Goal: Task Accomplishment & Management: Use online tool/utility

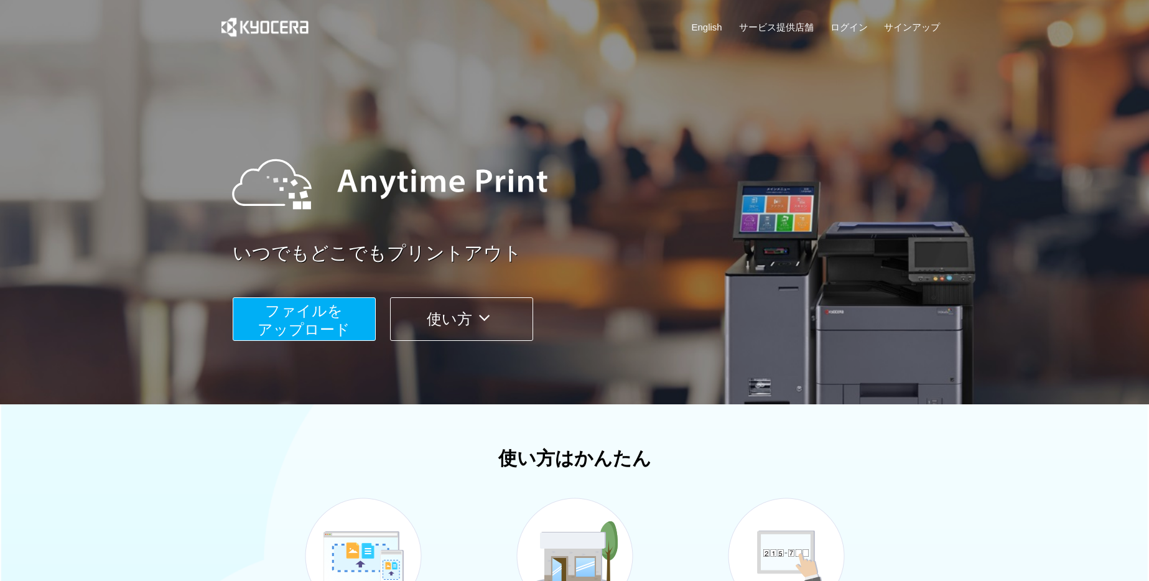
click at [356, 320] on button "ファイルを ​​アップロード" at bounding box center [304, 319] width 143 height 44
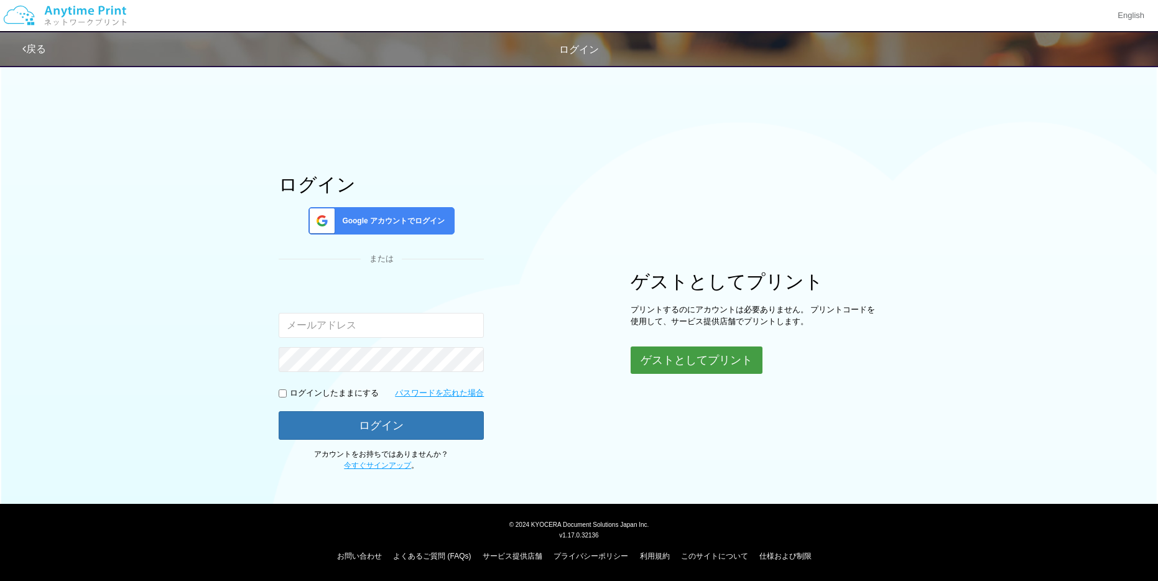
click at [731, 359] on button "ゲストとしてプリント" at bounding box center [697, 359] width 132 height 27
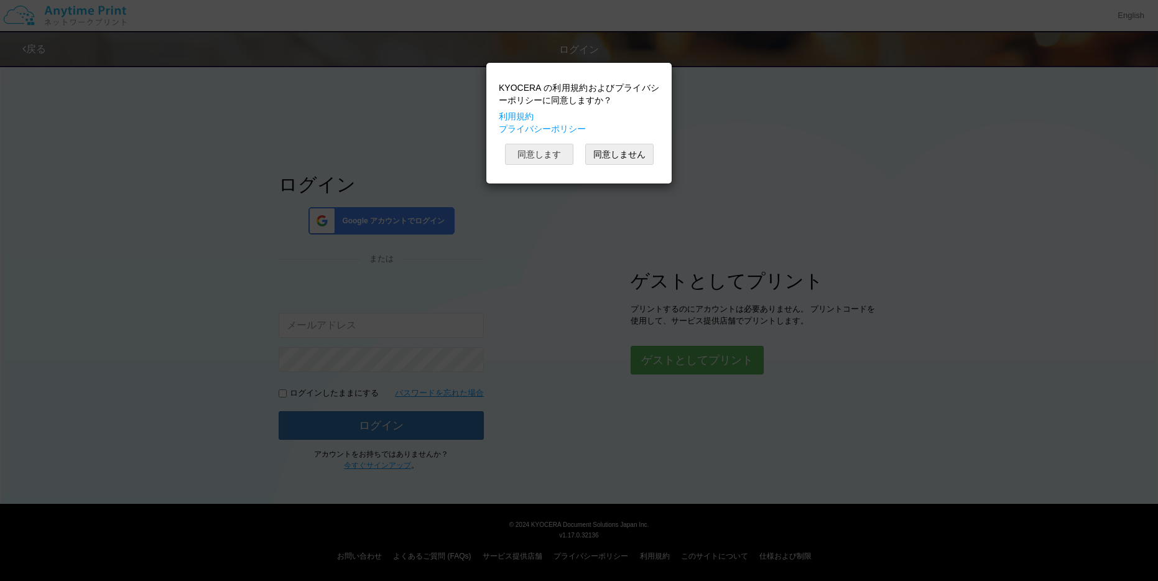
click at [539, 150] on button "同意します" at bounding box center [539, 154] width 68 height 21
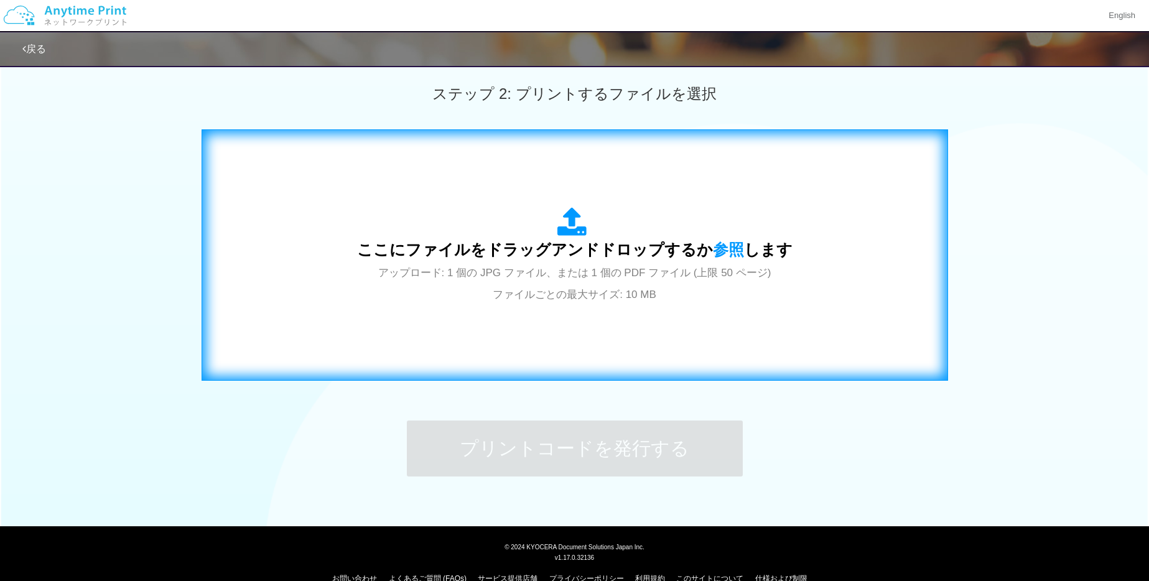
click at [613, 241] on span "ここにファイルをドラッグアンドドロップするか 参照 します" at bounding box center [574, 249] width 435 height 17
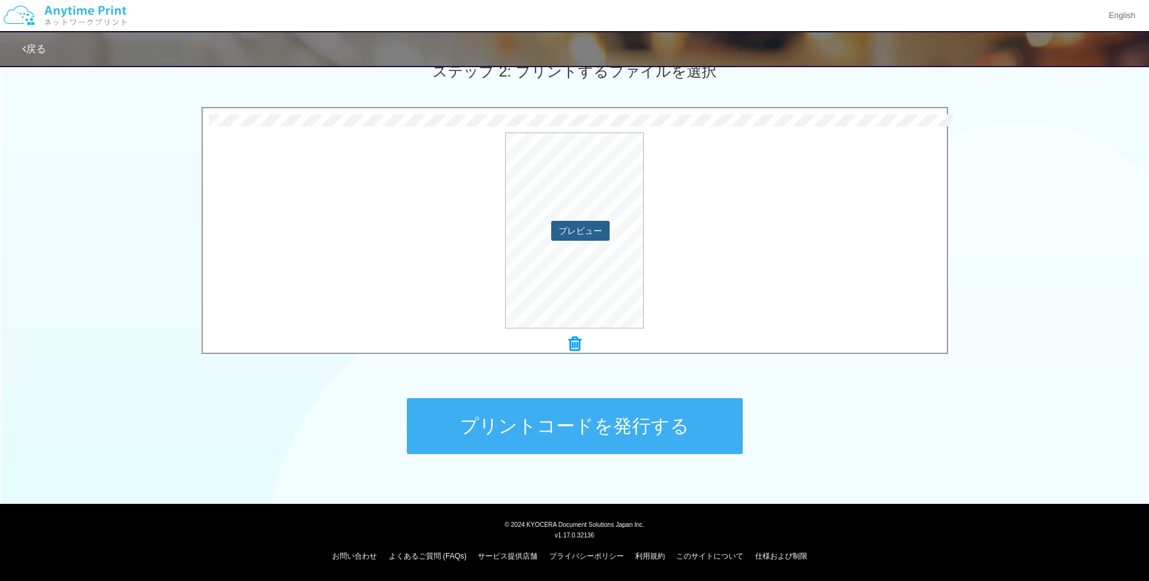
click at [556, 223] on button "プレビュー" at bounding box center [580, 231] width 58 height 20
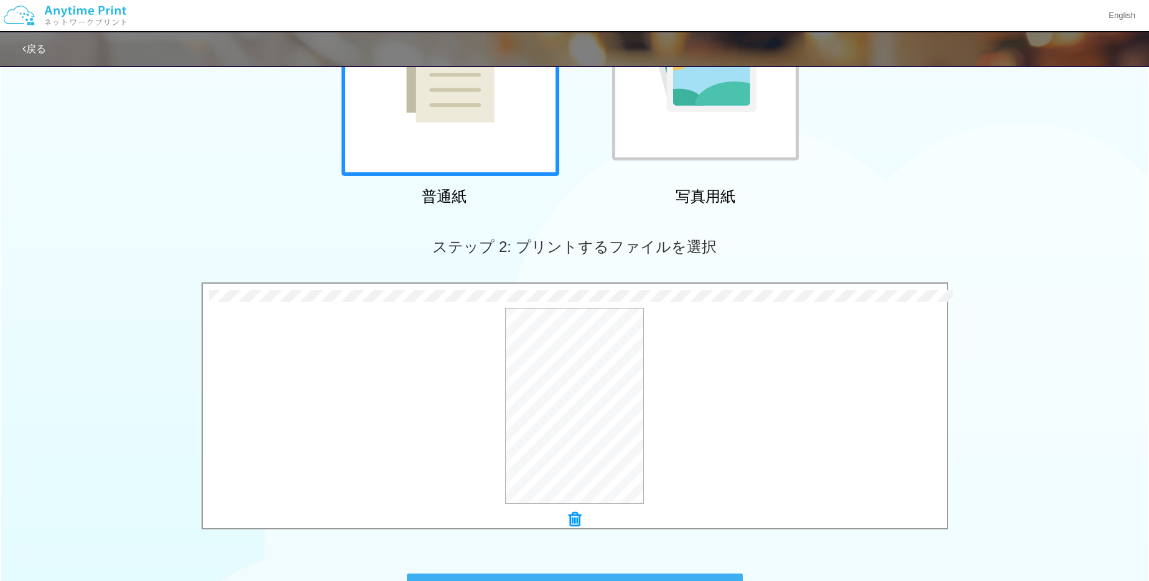
scroll to position [365, 0]
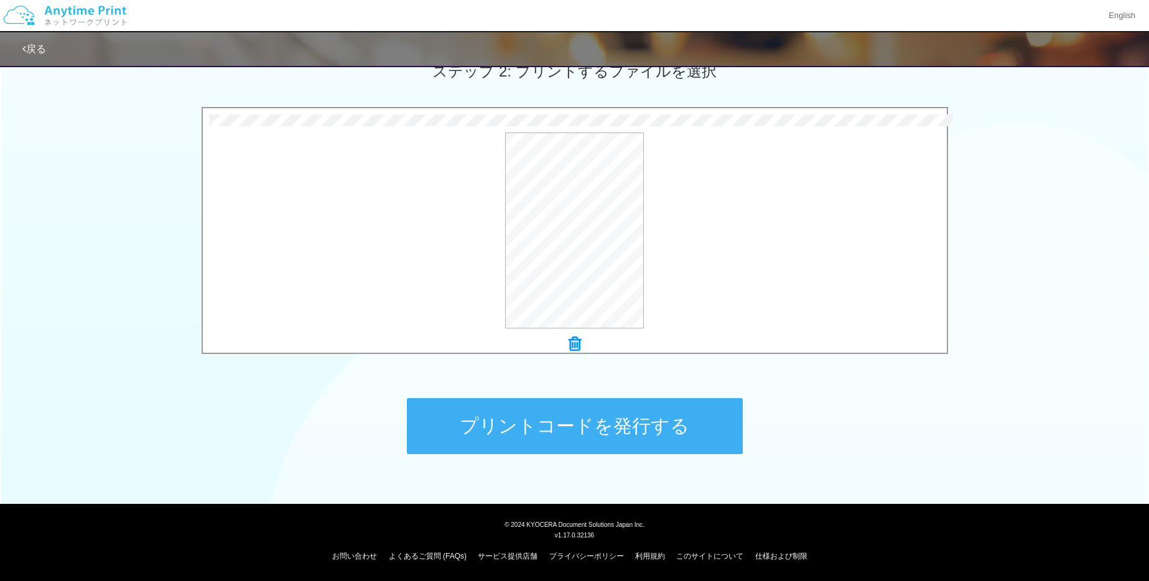
click at [625, 412] on button "プリントコードを発行する" at bounding box center [575, 426] width 336 height 56
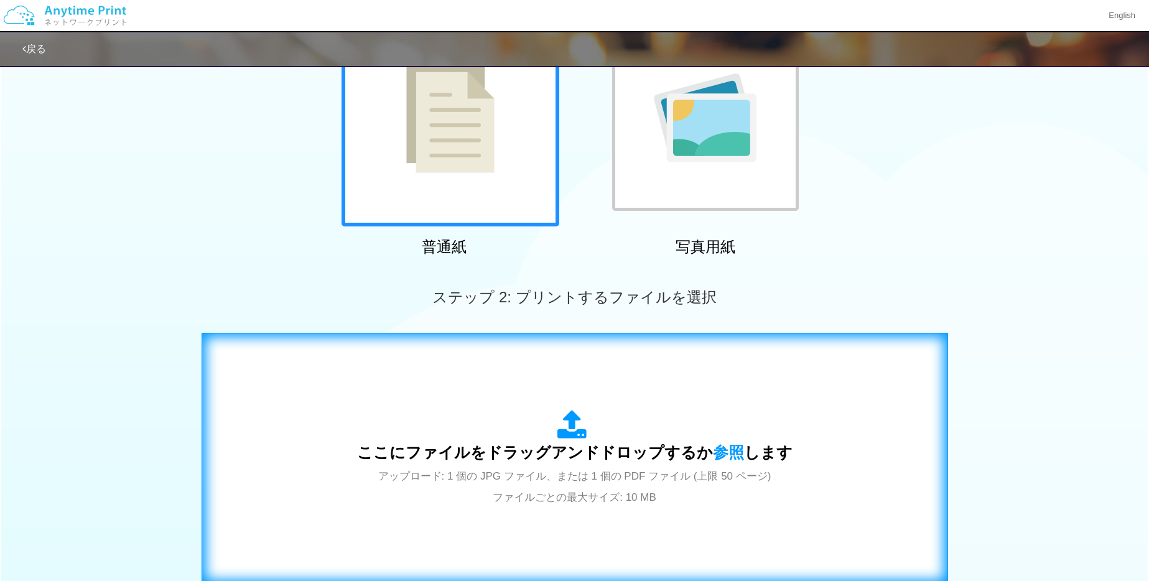
scroll to position [144, 0]
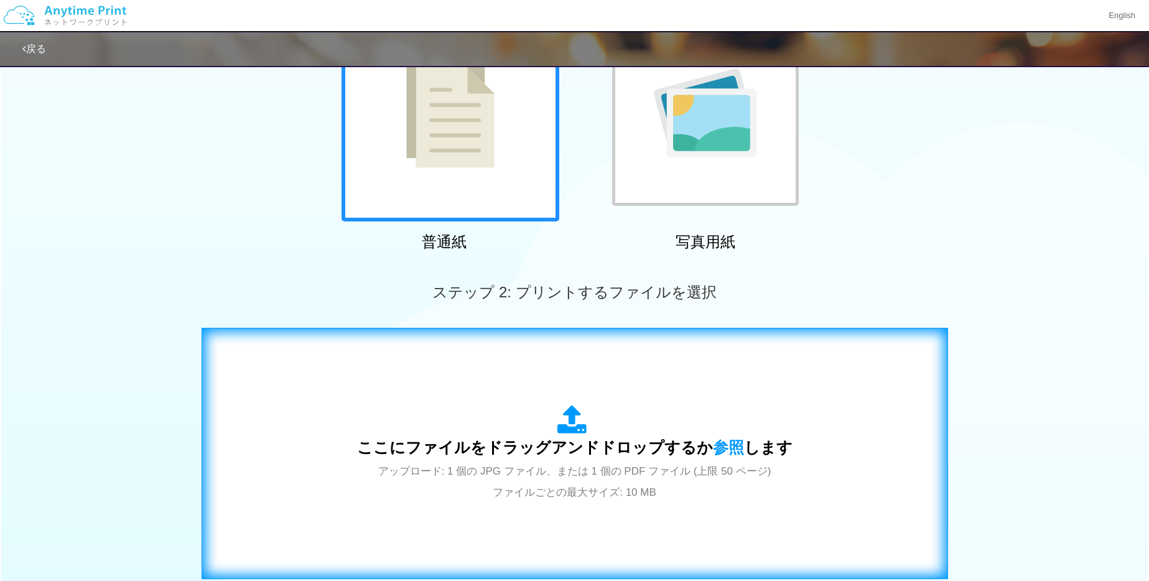
click at [578, 394] on div "ここにファイルをドラッグアンドドロップするか 参照 します アップロード: 1 個の JPG ファイル、または 1 個の PDF ファイル (上限 50 ペー…" at bounding box center [575, 453] width 720 height 225
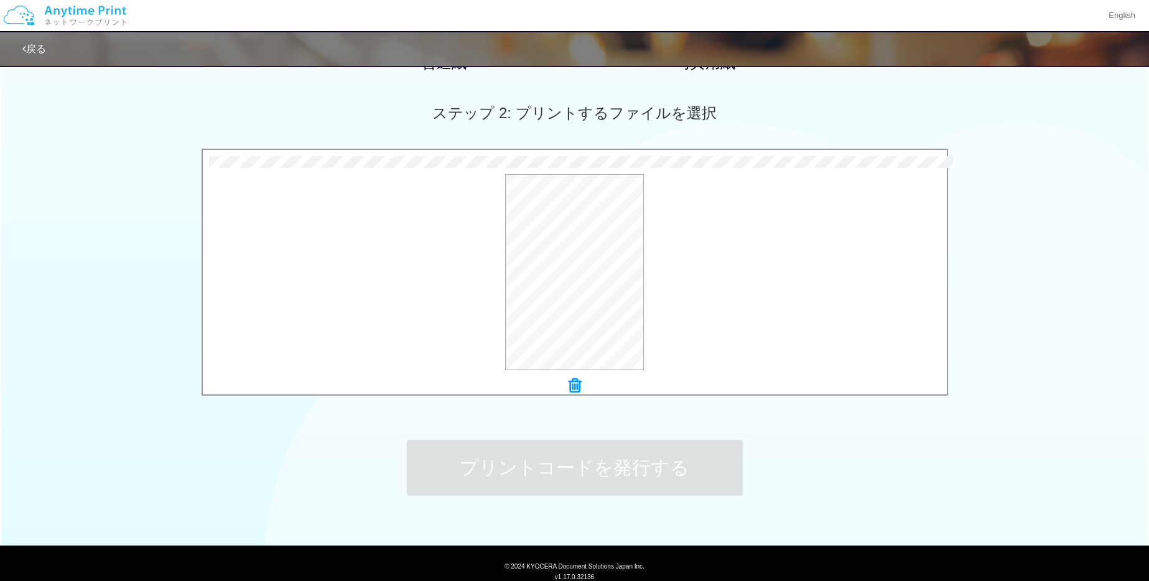
scroll to position [365, 0]
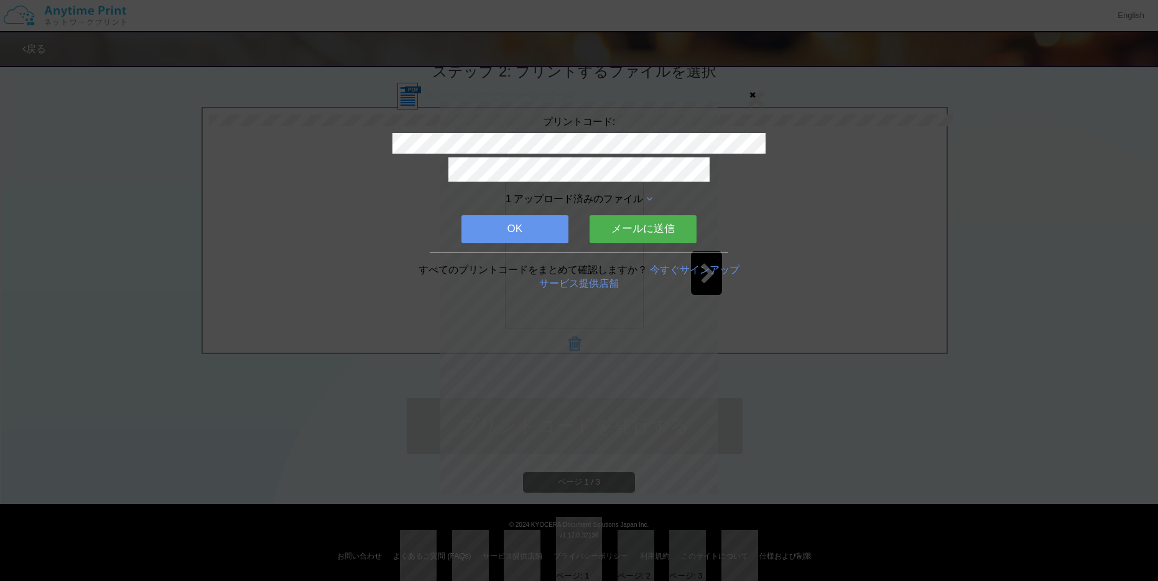
click at [639, 225] on button "メールに送信" at bounding box center [643, 228] width 107 height 27
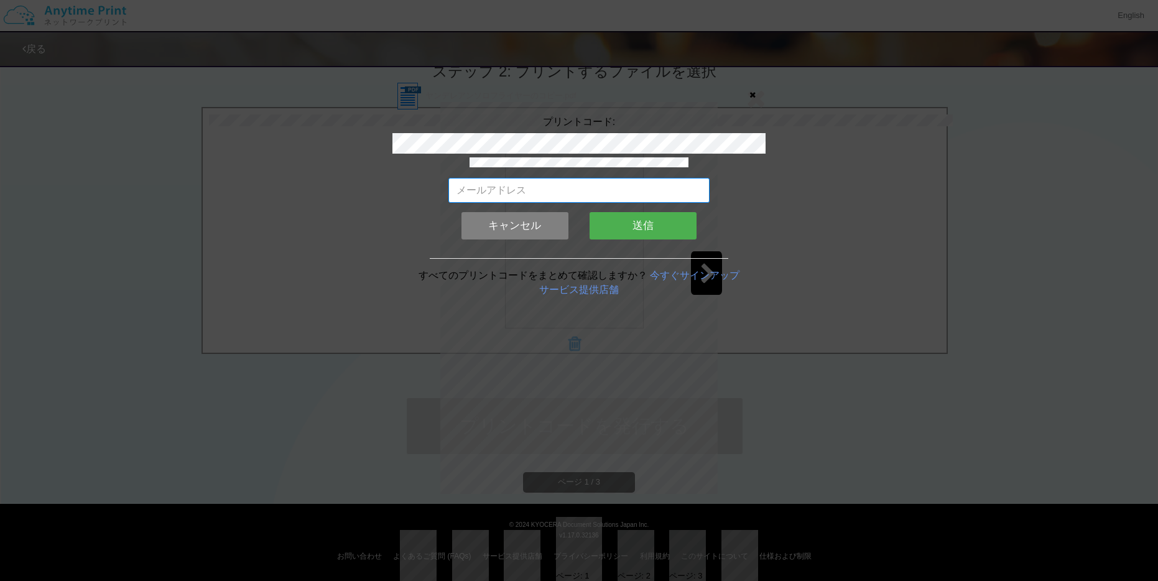
click at [577, 190] on input "email" at bounding box center [578, 190] width 261 height 25
type input "[EMAIL_ADDRESS][DOMAIN_NAME]"
click at [624, 225] on button "送信" at bounding box center [643, 225] width 107 height 27
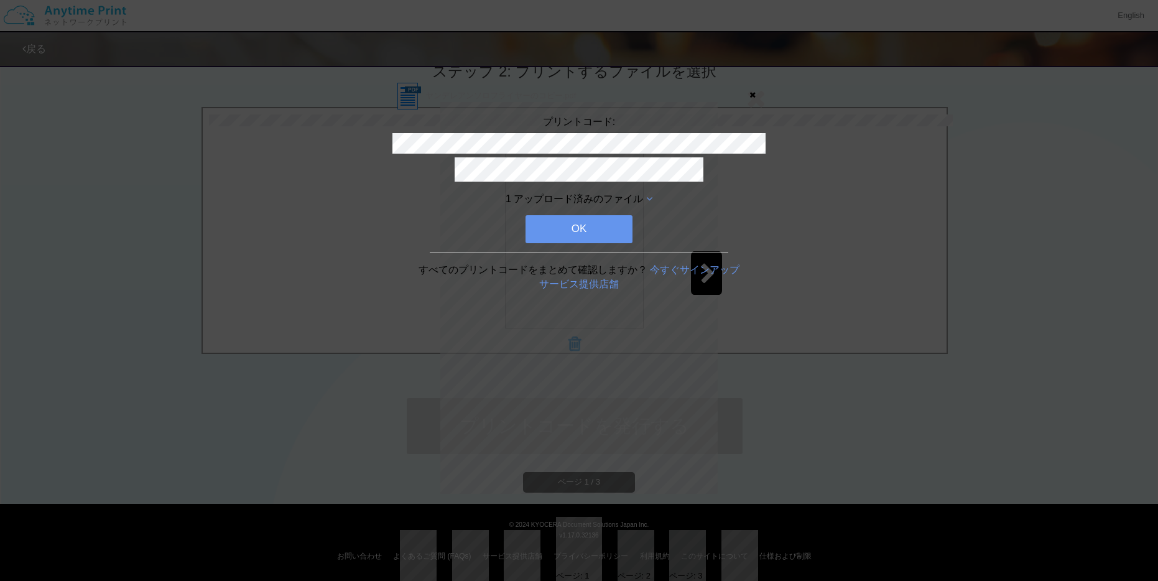
click at [613, 231] on button "OK" at bounding box center [579, 228] width 107 height 27
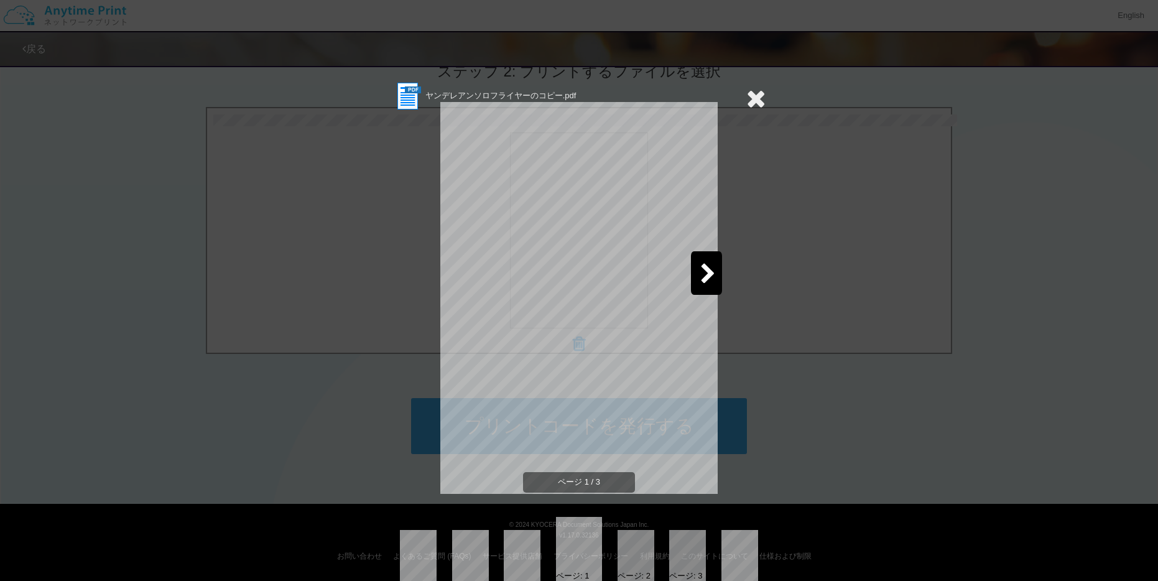
click at [757, 101] on icon at bounding box center [755, 98] width 19 height 25
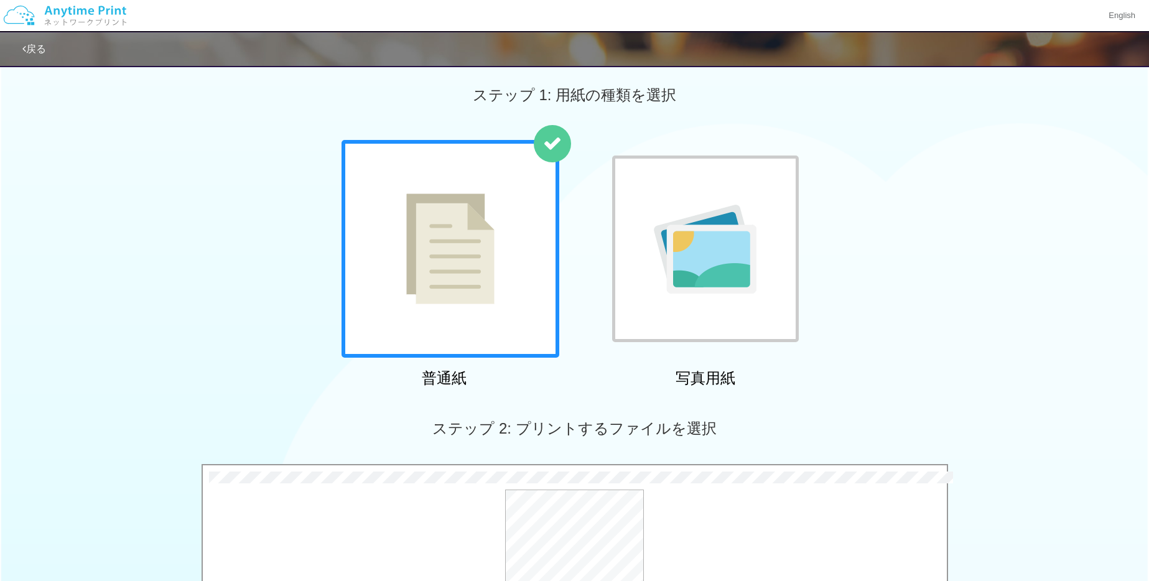
scroll to position [250, 0]
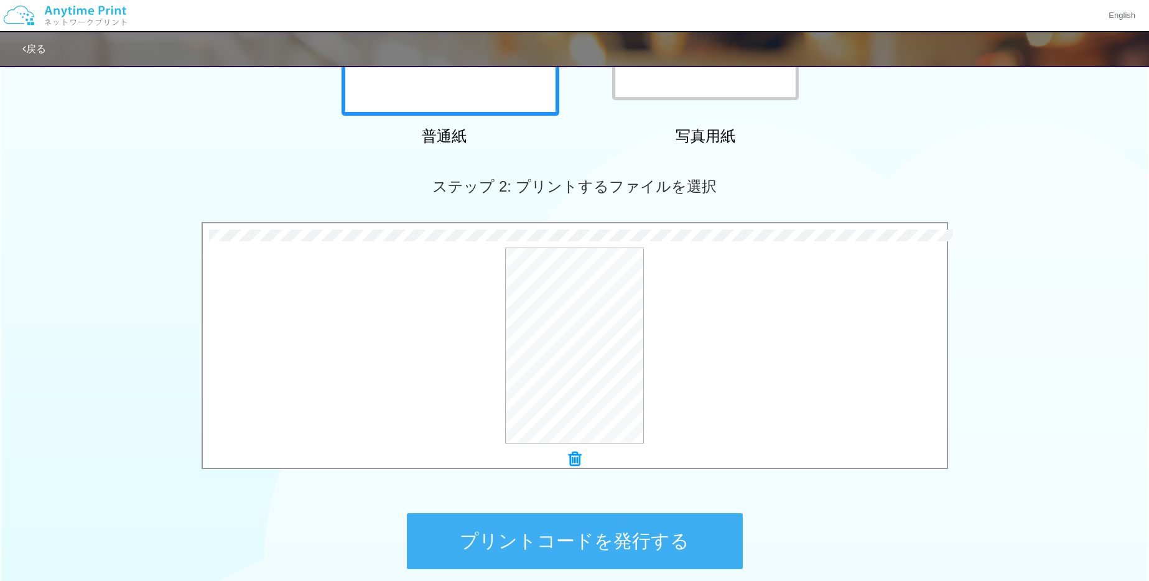
click at [576, 461] on icon at bounding box center [574, 459] width 12 height 16
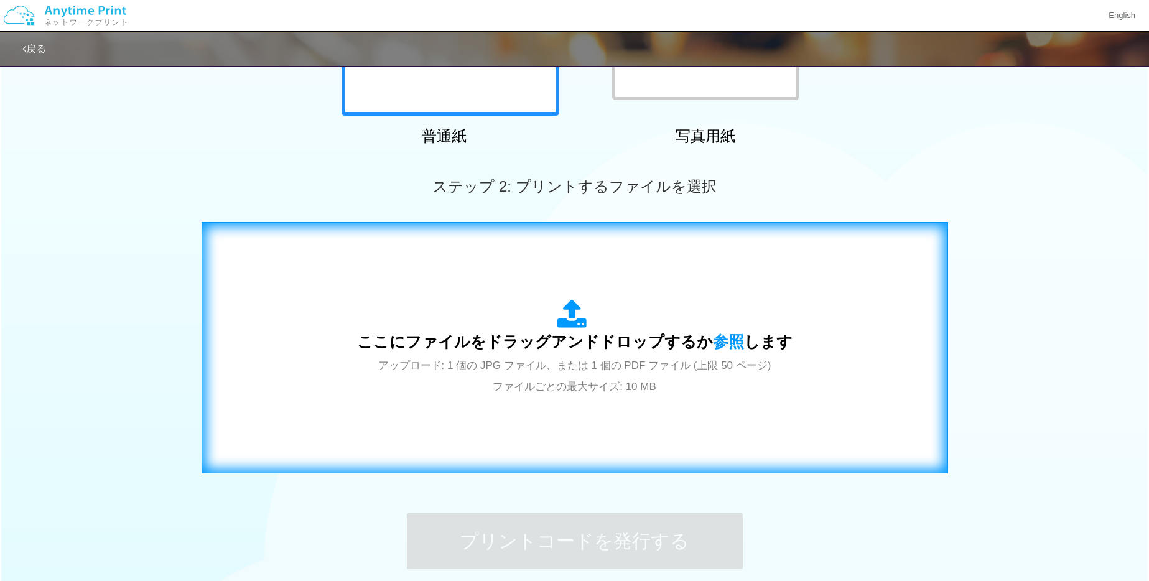
click at [569, 351] on div "ここにファイルをドラッグアンドドロップするか 参照 します アップロード: 1 個の JPG ファイル、または 1 個の PDF ファイル (上限 50 ペー…" at bounding box center [574, 347] width 435 height 97
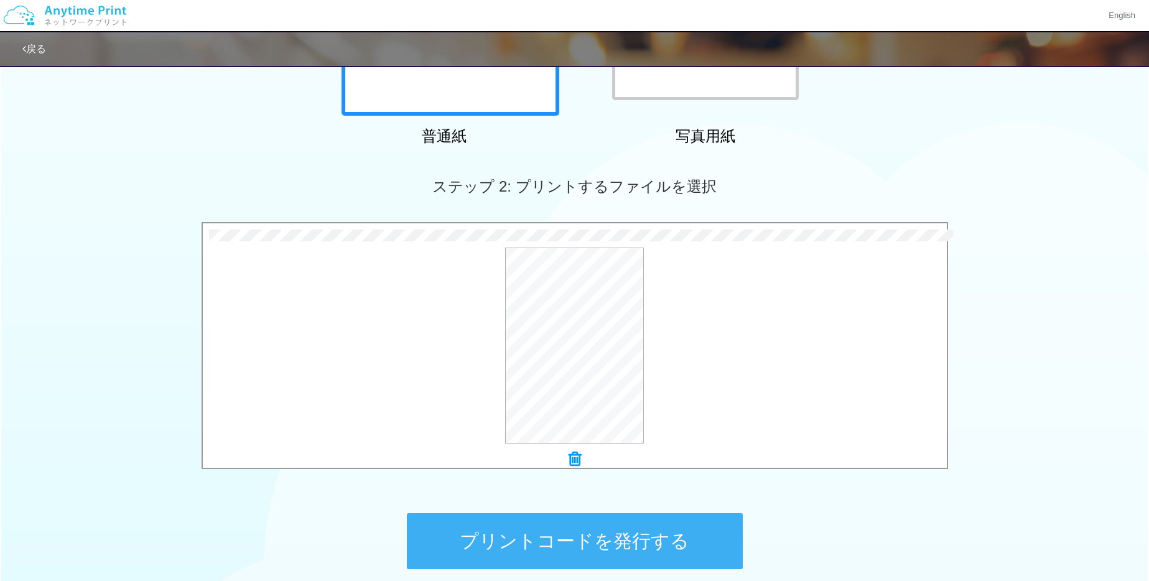
click at [580, 540] on button "プリントコードを発行する" at bounding box center [575, 541] width 336 height 56
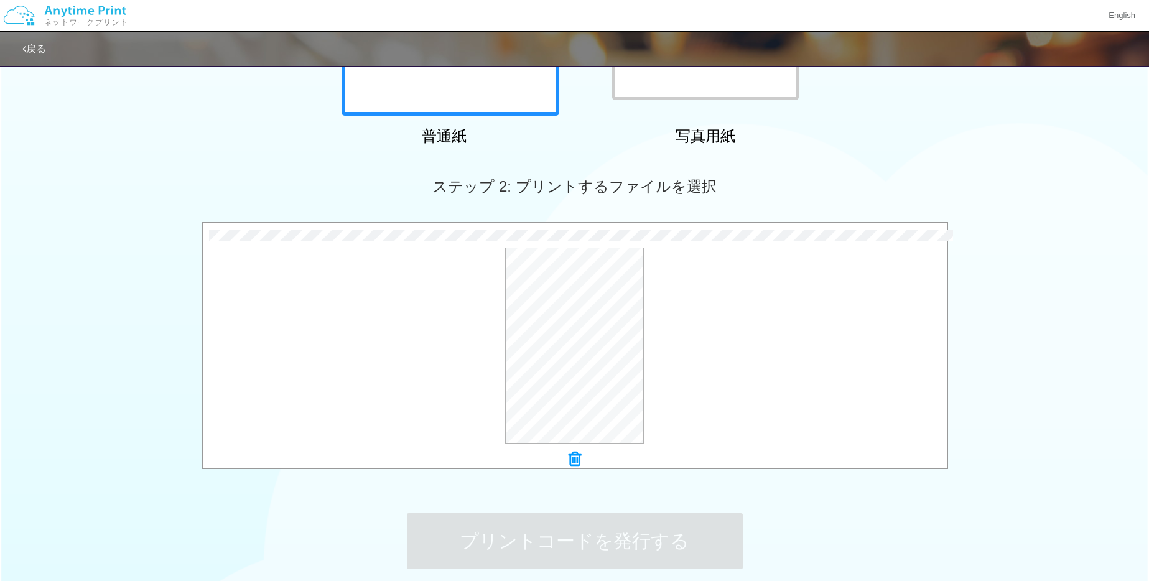
scroll to position [0, 0]
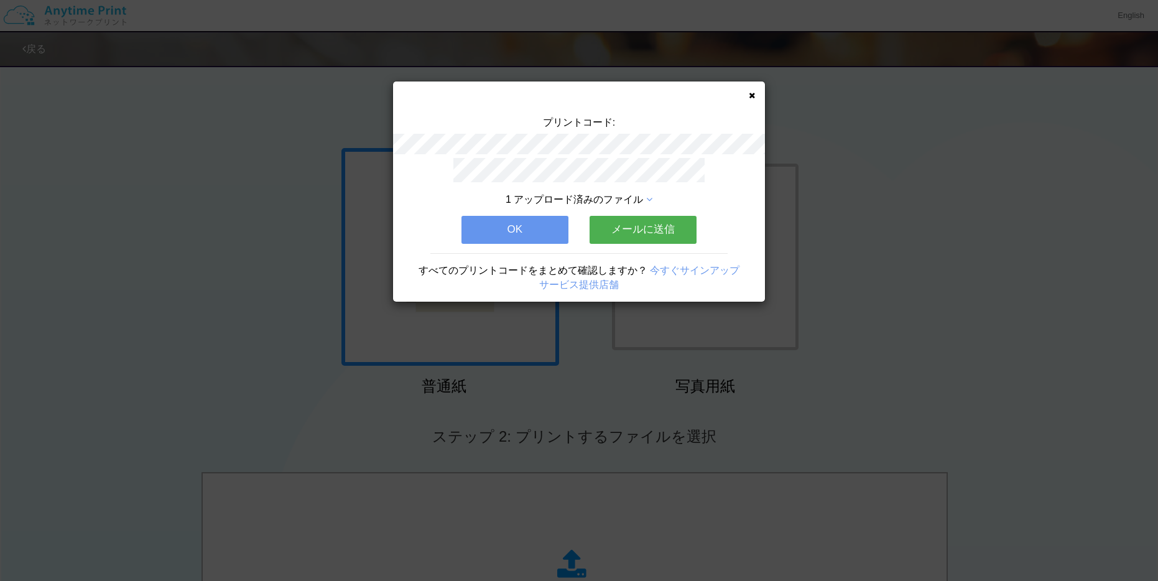
click at [632, 227] on button "メールに送信" at bounding box center [643, 229] width 107 height 27
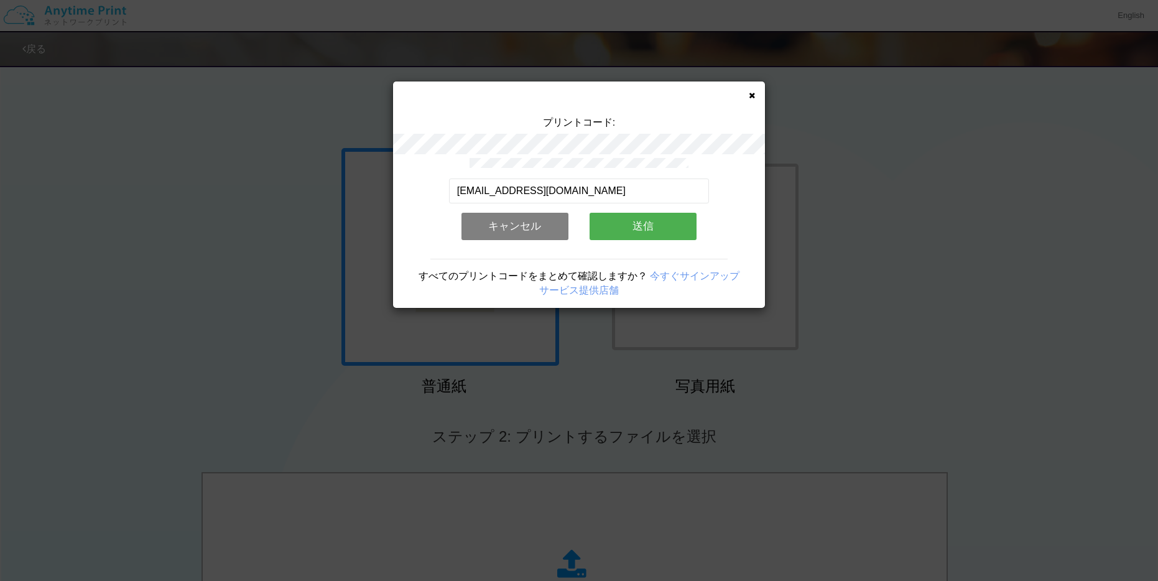
click at [623, 227] on button "送信" at bounding box center [643, 226] width 107 height 27
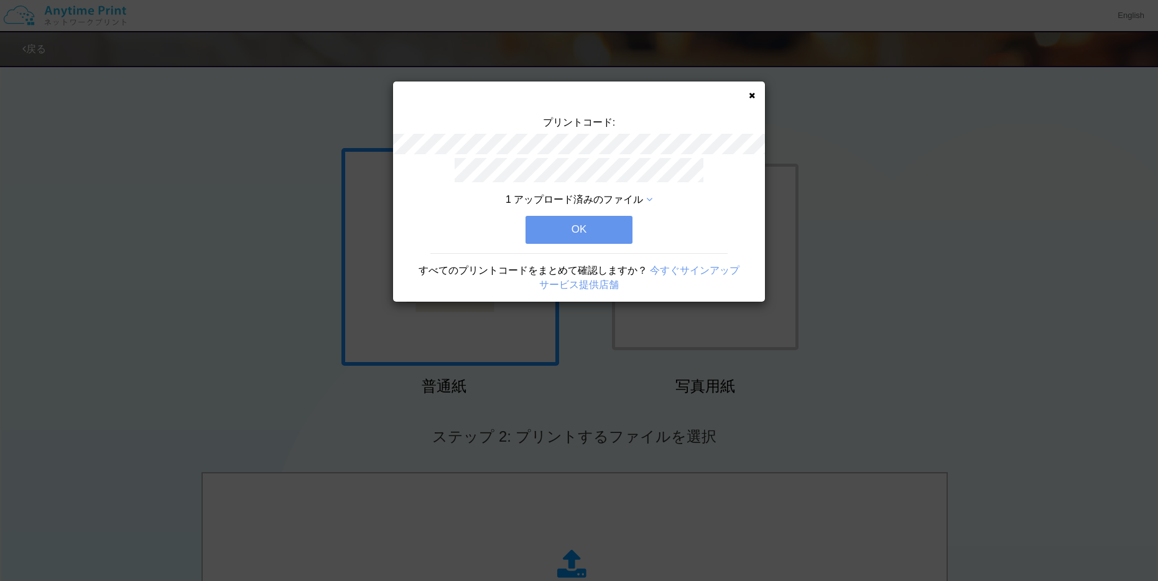
click at [590, 236] on button "OK" at bounding box center [579, 229] width 107 height 27
